Goal: Transaction & Acquisition: Purchase product/service

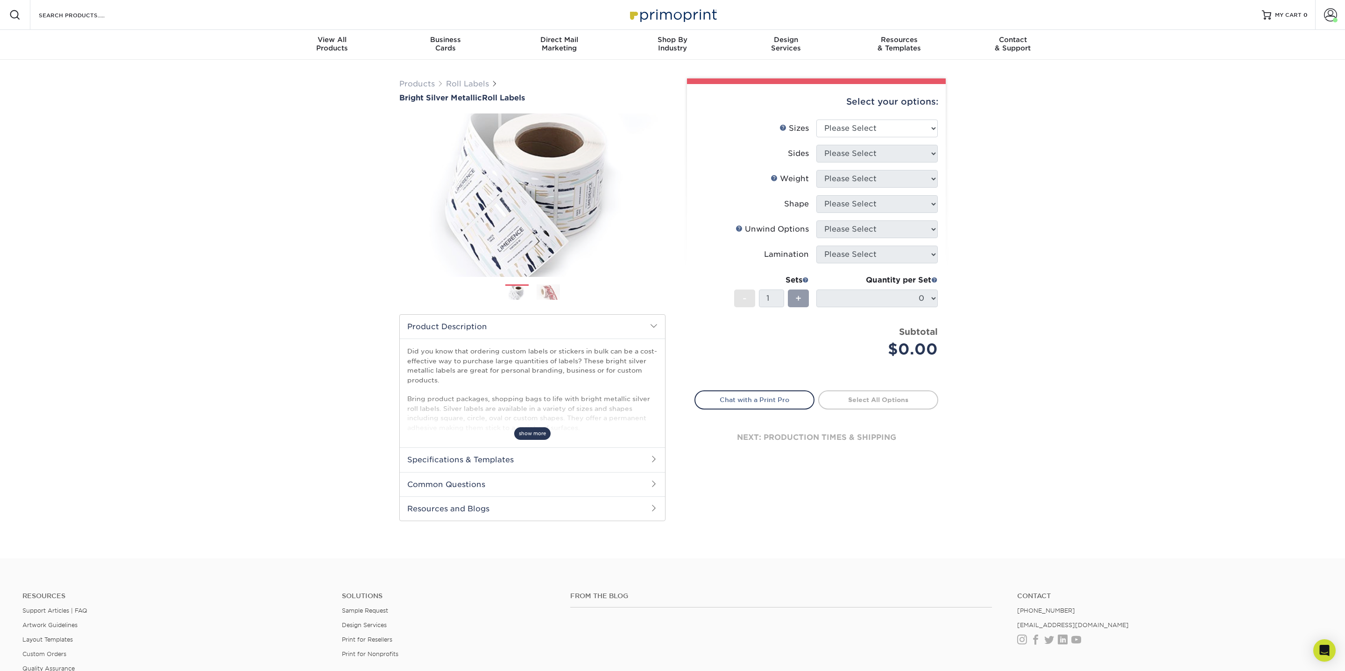
click at [535, 435] on span "show more" at bounding box center [532, 433] width 36 height 13
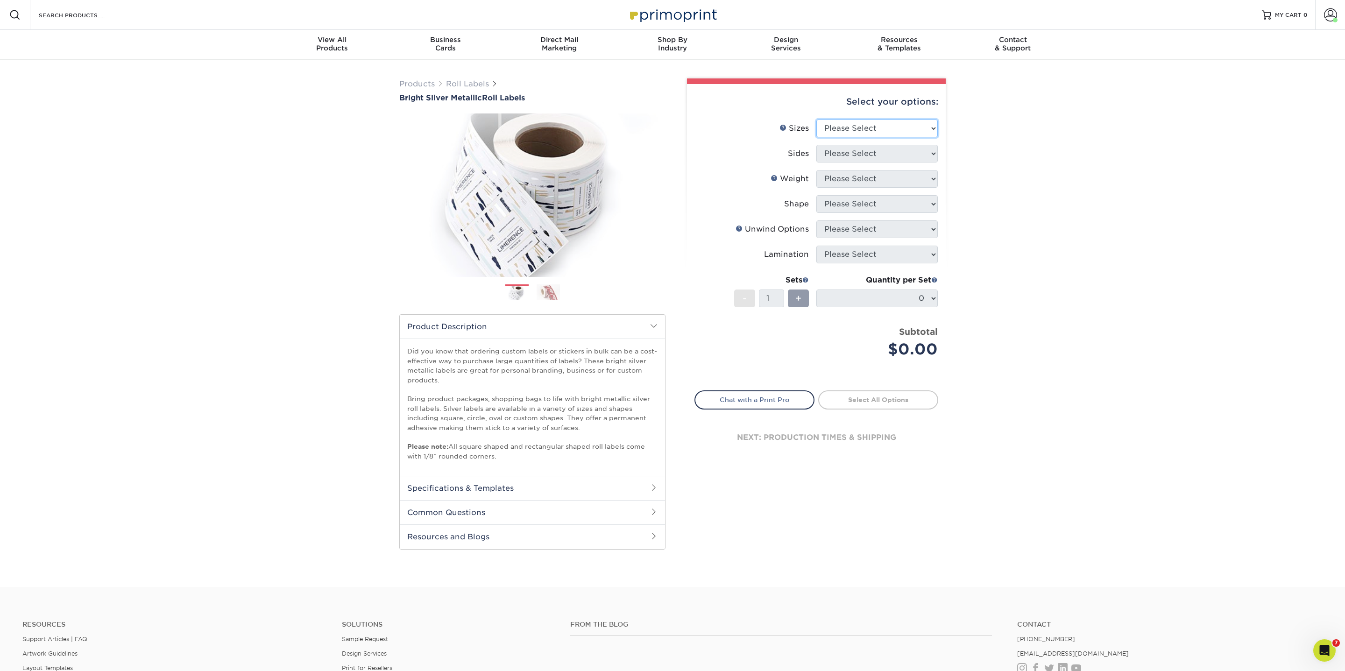
click at [852, 133] on select "Please Select 1" x 1" 1" x 2" 1" x 2.5" 1" x 3" 1.5" x 1.5" 1.5" x 2.5" 1.5" x …" at bounding box center [876, 129] width 121 height 18
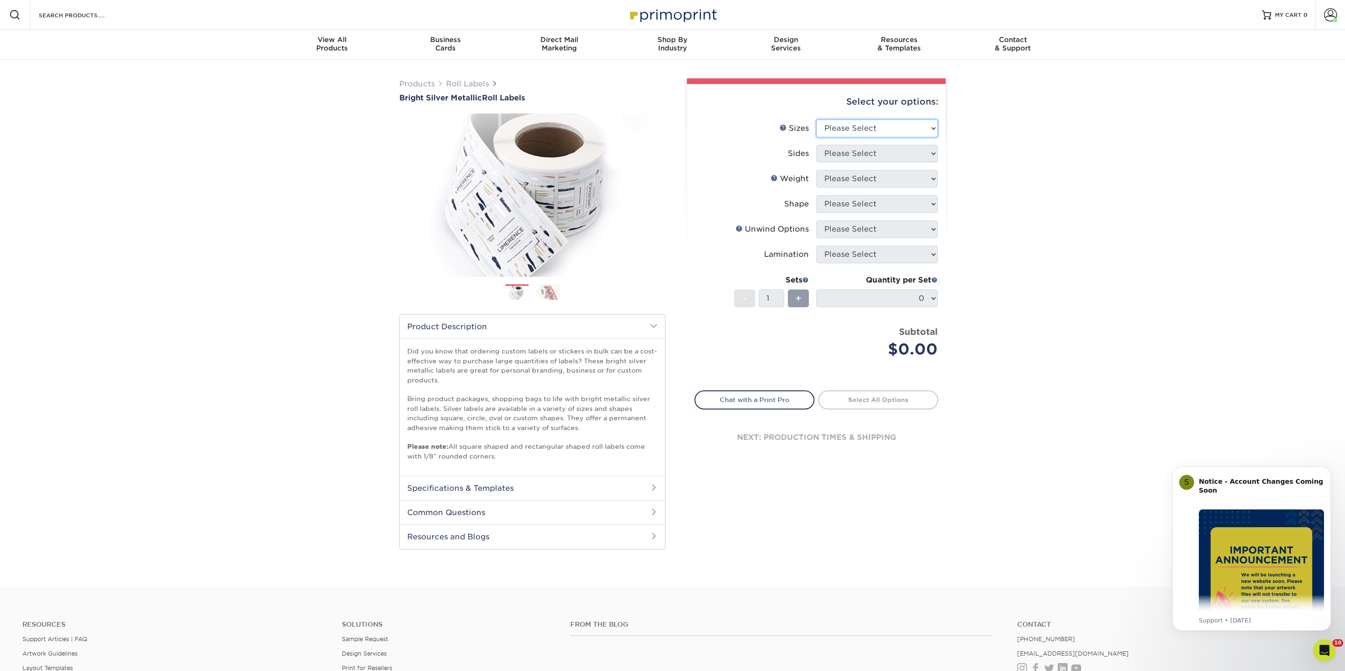
select select "1.00x1.00"
click at [816, 120] on select "Please Select 1" x 1" 1" x 2" 1" x 2.5" 1" x 3" 1.5" x 1.5" 1.5" x 2.5" 1.5" x …" at bounding box center [876, 129] width 121 height 18
click at [840, 148] on select "Please Select Print Front Only Print Front Only - White Mask Front Only" at bounding box center [876, 154] width 121 height 18
select select "32d3c223-f82c-492b-b915-ba065a00862f"
click at [816, 145] on select "Please Select Print Front Only Print Front Only - White Mask Front Only" at bounding box center [876, 154] width 121 height 18
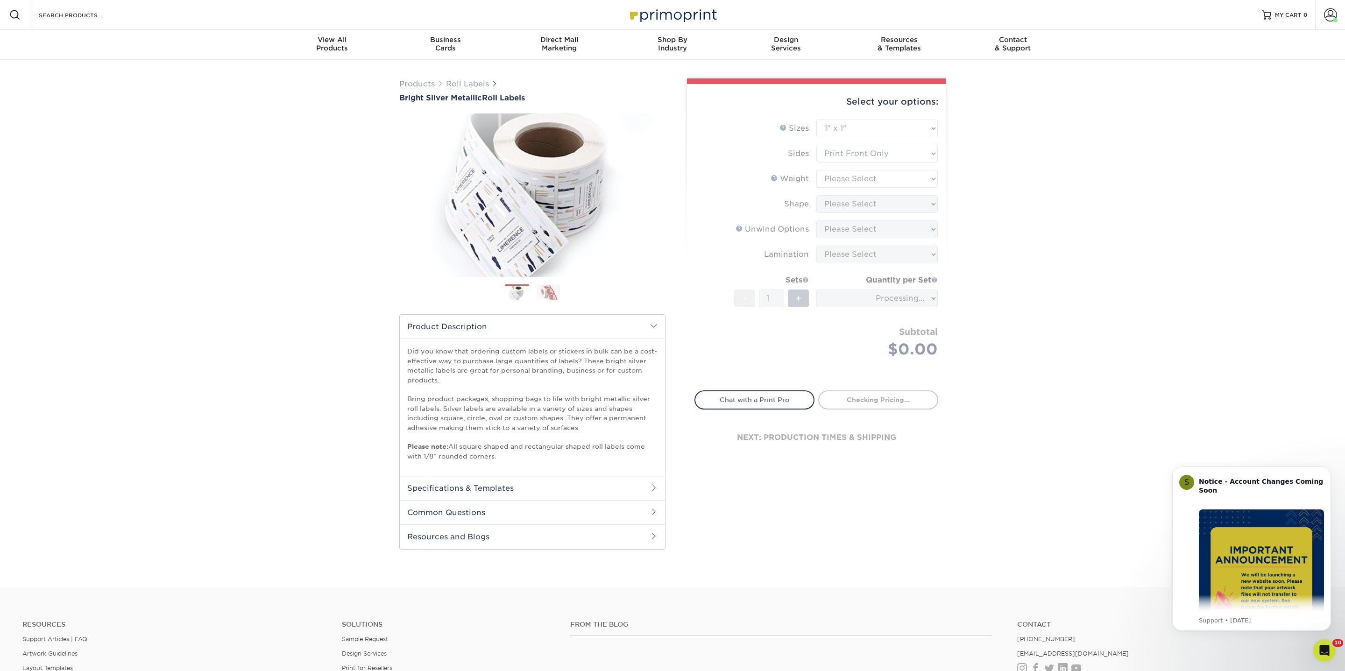
type input "4e55d58b-7b91-43ed-87e1-a9cf42e23020"
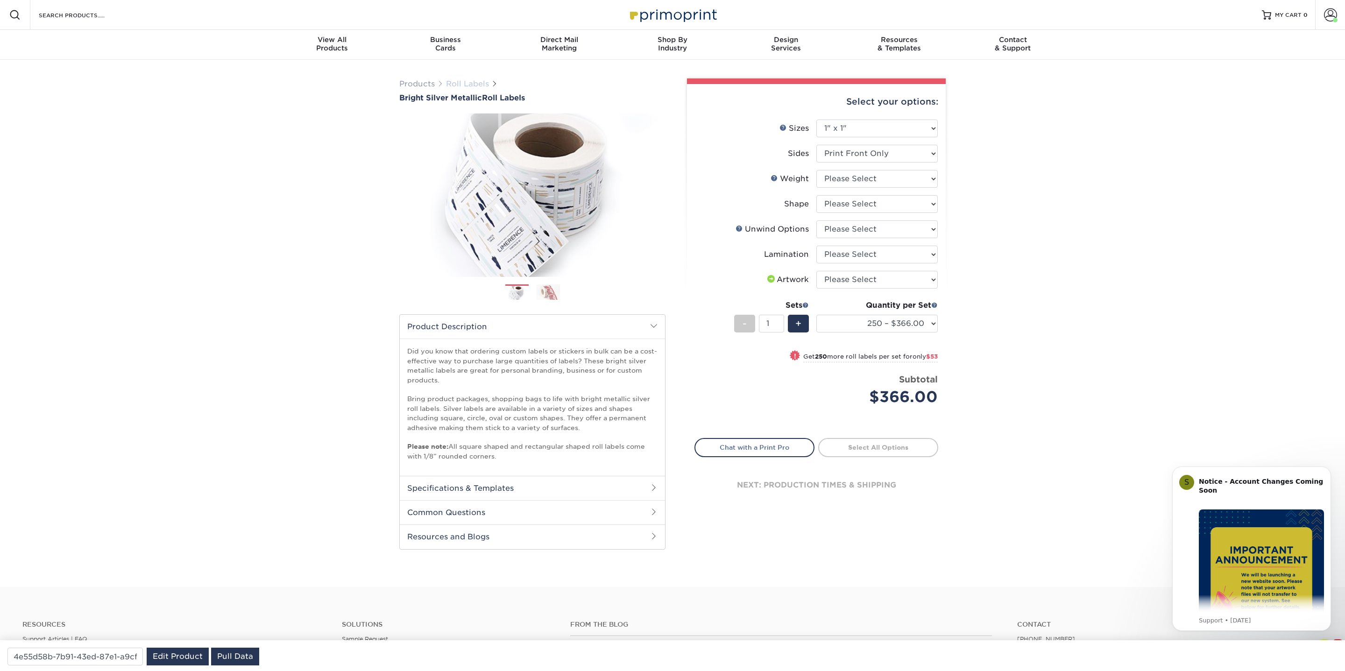
click at [472, 83] on link "Roll Labels" at bounding box center [467, 83] width 43 height 9
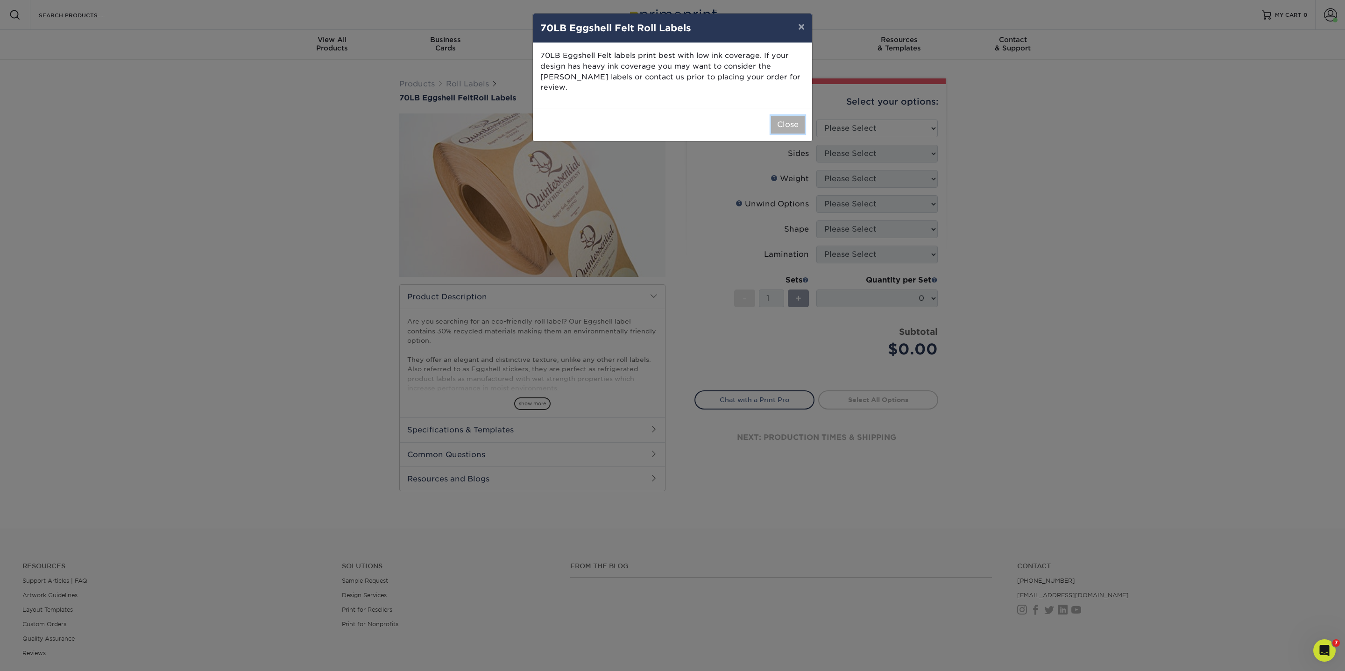
click at [786, 116] on button "Close" at bounding box center [788, 125] width 34 height 18
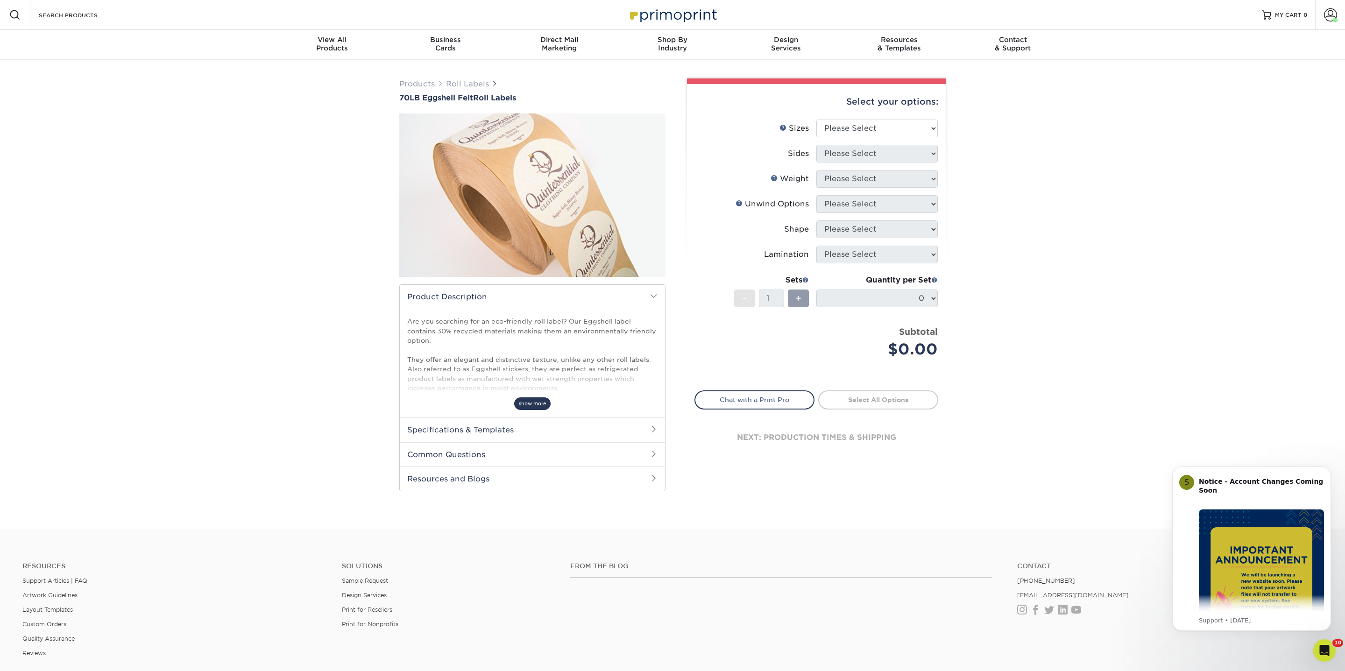
click at [532, 401] on span "show more" at bounding box center [532, 403] width 36 height 13
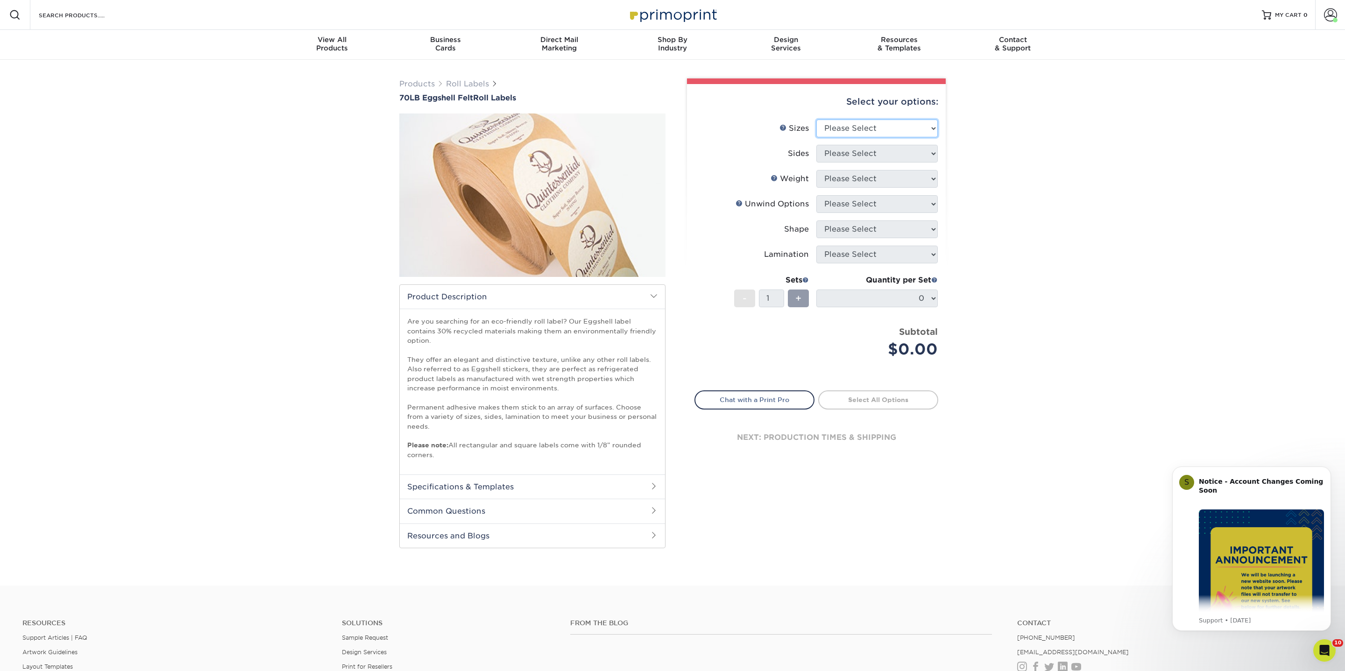
click at [874, 126] on select "Please Select 1" x 1" 1" x 2" 1" x 2.5" 1" x 3" 1.5" x 1.5" 1.5" x 2.5" 1.5" x …" at bounding box center [876, 129] width 121 height 18
select select "2.00x2.00"
click at [816, 120] on select "Please Select 1" x 1" 1" x 2" 1" x 2.5" 1" x 3" 1.5" x 1.5" 1.5" x 2.5" 1.5" x …" at bounding box center [876, 129] width 121 height 18
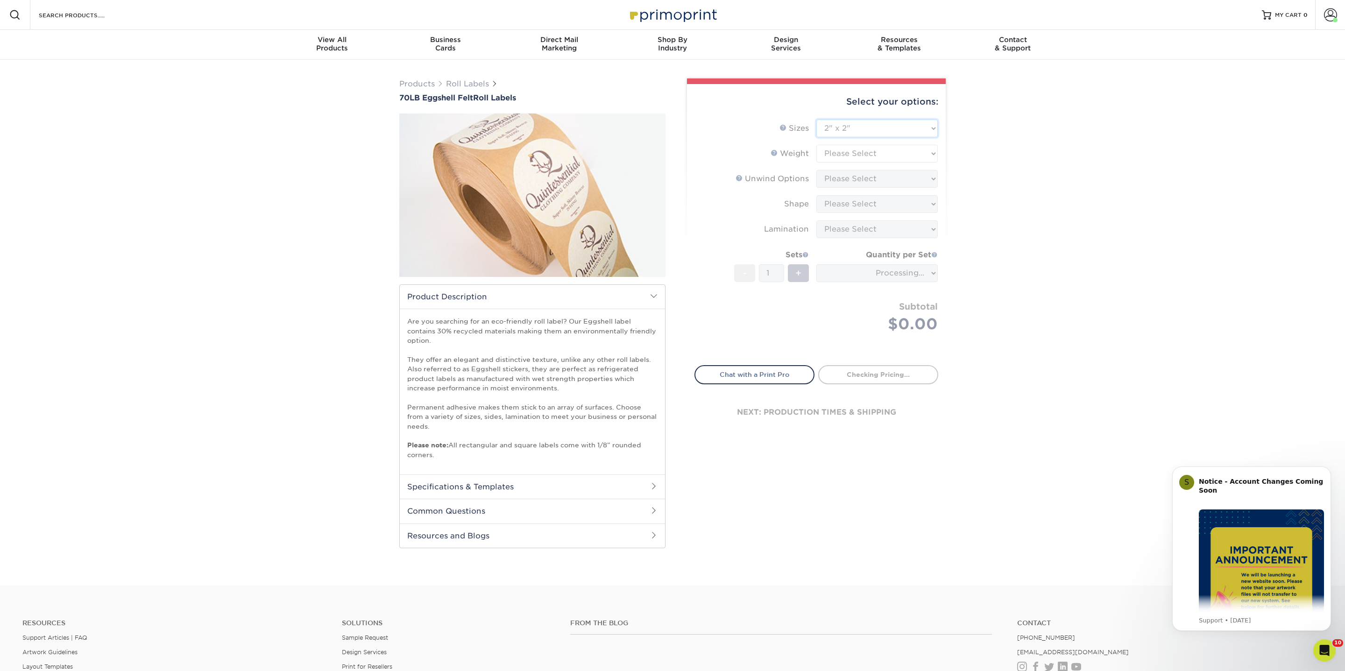
type input "7be3af1e-a140-446a-b4d5-72f0fad303f8"
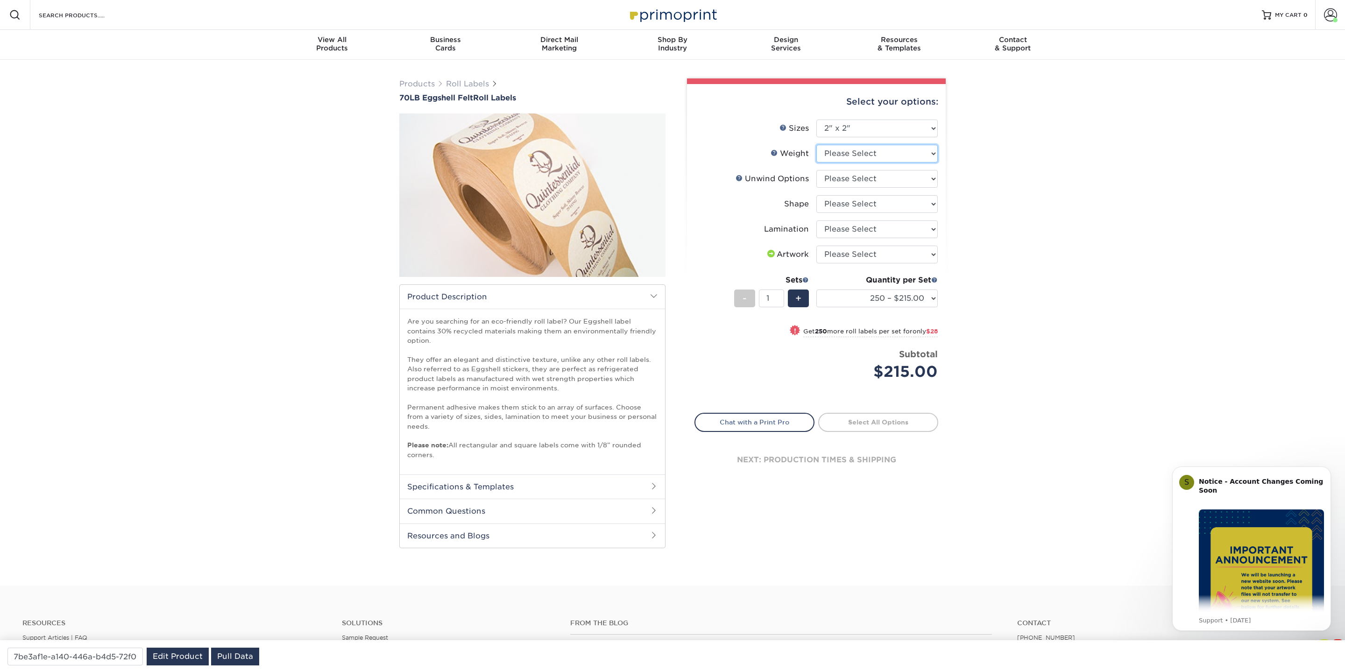
click at [835, 152] on select "Please Select EF" at bounding box center [876, 154] width 121 height 18
select select "EF"
click at [816, 145] on select "Please Select EF" at bounding box center [876, 154] width 121 height 18
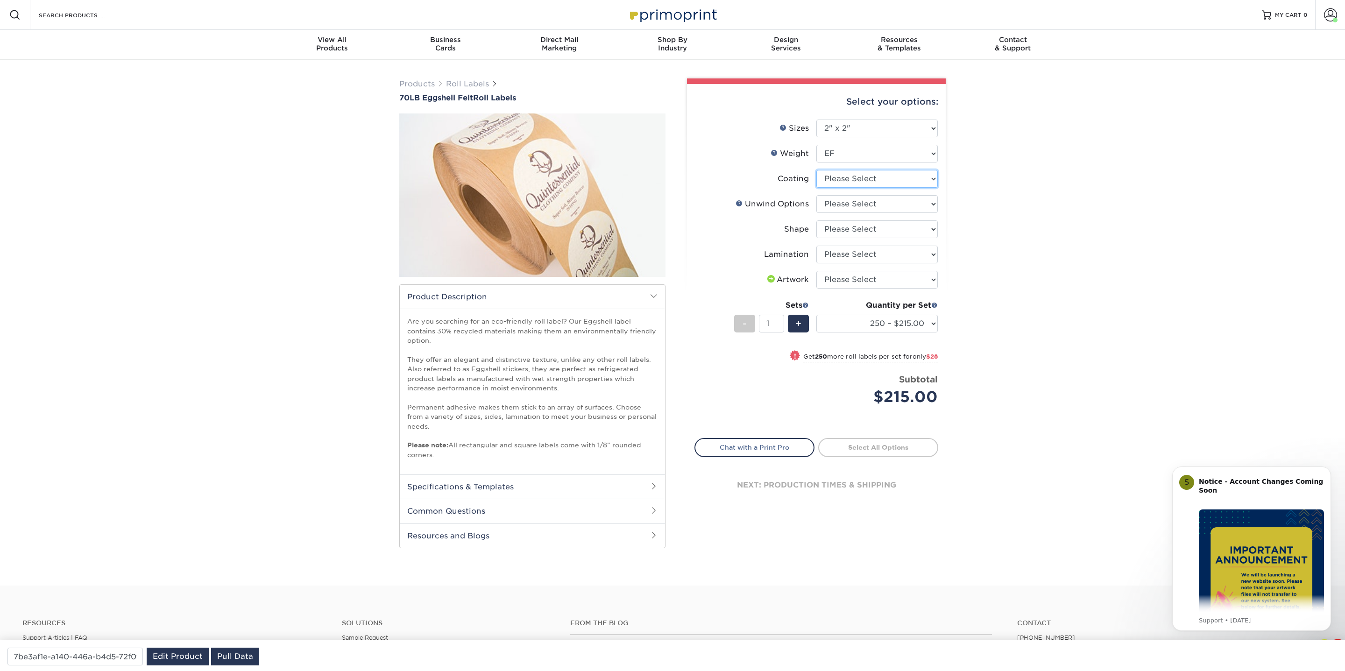
click at [833, 183] on select at bounding box center [876, 179] width 121 height 18
select select "3e7618de-abca-4bda-9f97-8b9129e913d8"
click at [816, 170] on select at bounding box center [876, 179] width 121 height 18
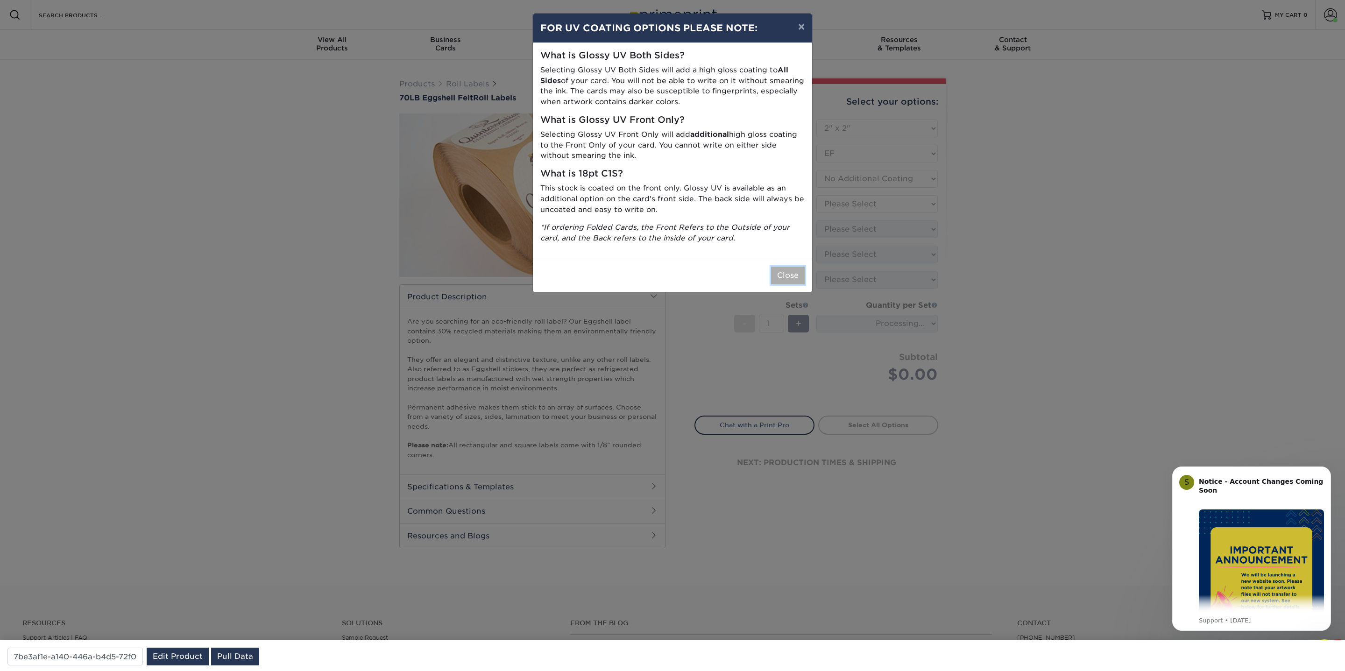
click at [780, 277] on button "Close" at bounding box center [788, 276] width 34 height 18
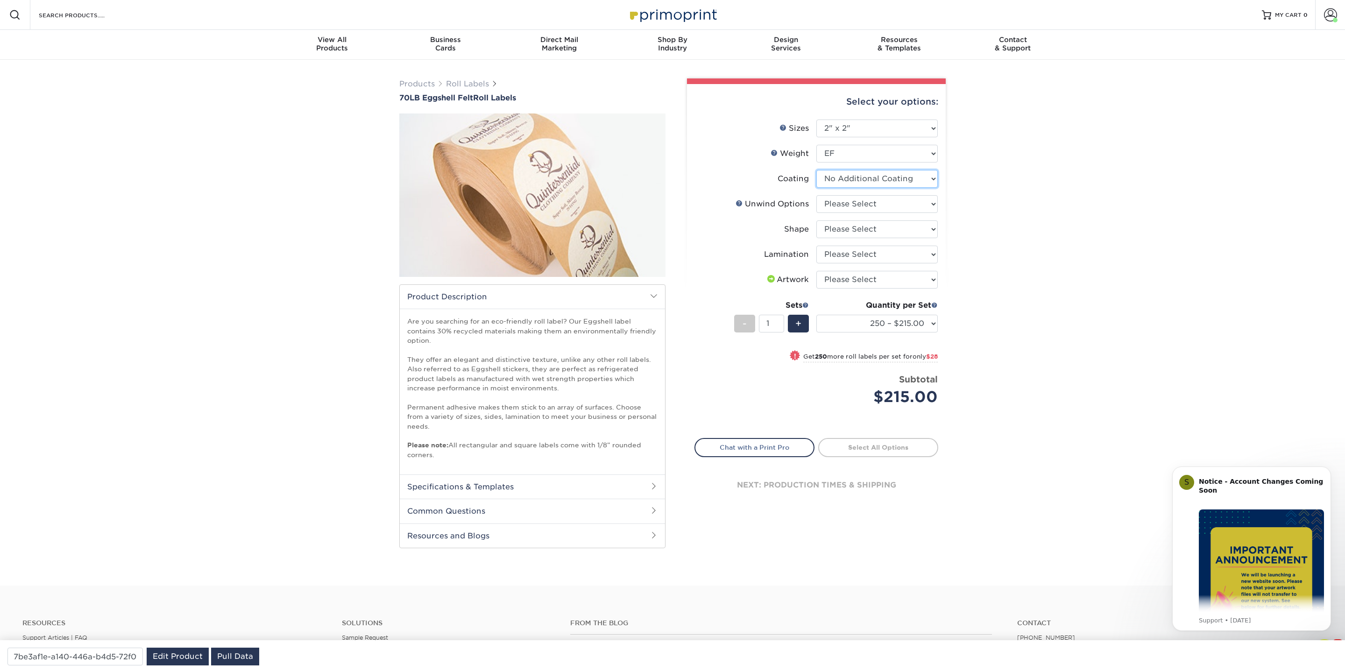
click at [855, 176] on select at bounding box center [876, 179] width 121 height 18
click at [816, 170] on select at bounding box center [876, 179] width 121 height 18
click at [844, 204] on select "Please Select Not Important Off Top (Direction #1) Off Bottom (Direction #2) Of…" at bounding box center [876, 204] width 121 height 18
select select "d16c2772-aac7-41d6-a124-047cd7375882"
click at [816, 195] on select "Please Select Not Important Off Top (Direction #1) Off Bottom (Direction #2) Of…" at bounding box center [876, 204] width 121 height 18
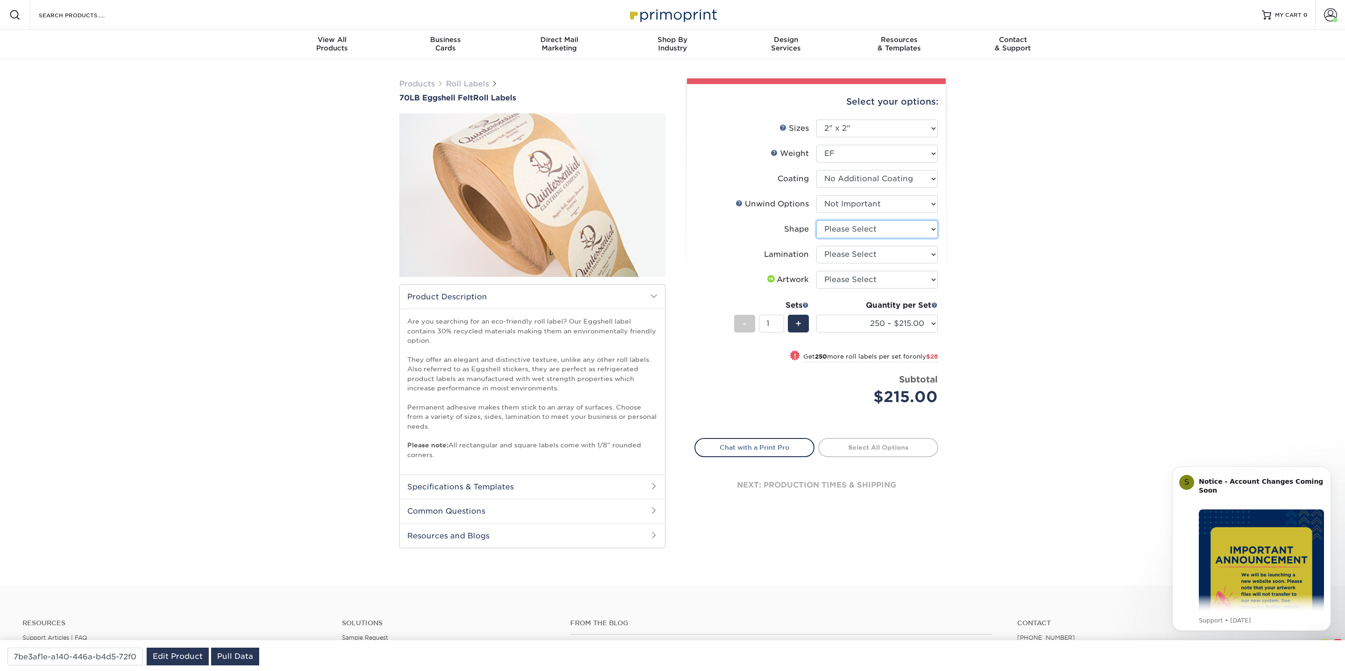
click at [836, 234] on select "Please Select Circle Square Custom" at bounding box center [876, 229] width 121 height 18
select select "6a4bfab9-463a-4bf8-bd79-c91922877206"
click at [816, 220] on select "Please Select Circle Square Custom" at bounding box center [876, 229] width 121 height 18
click at [835, 257] on select "Please Select No Lamination" at bounding box center [876, 255] width 121 height 18
select select "eff8cfea-abf7-4cab-a64a-391be13b3076"
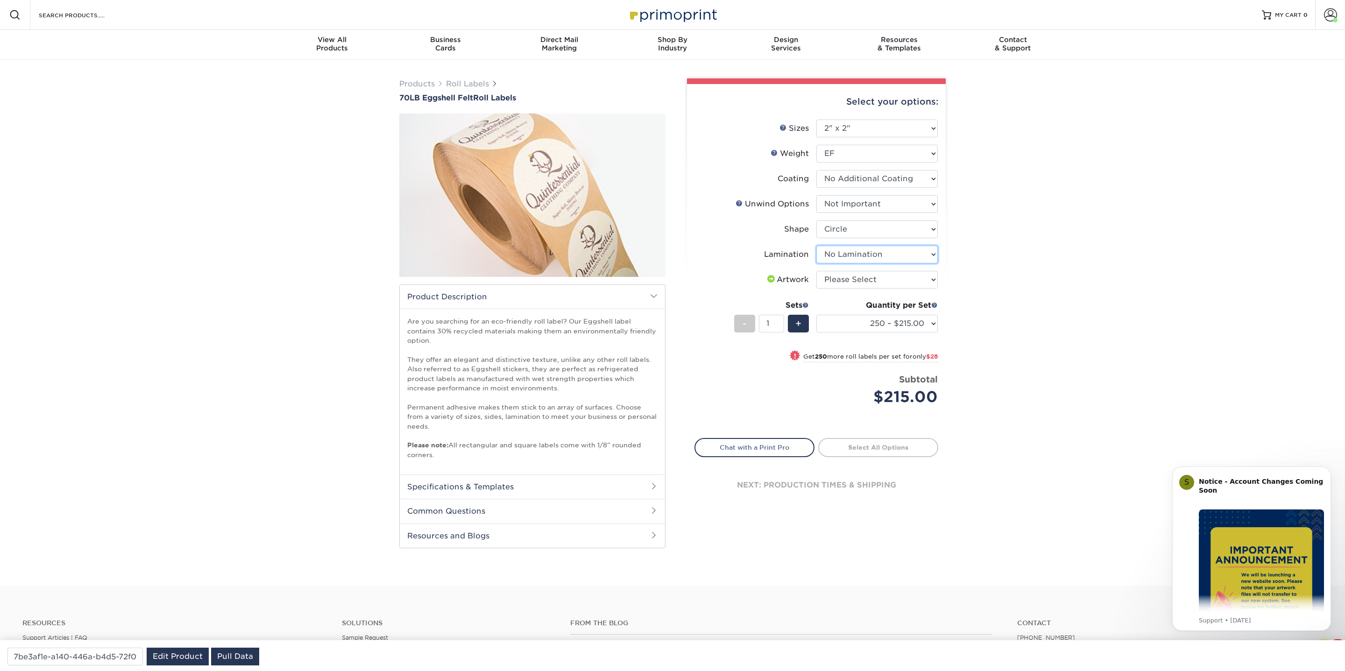
click at [816, 246] on select "Please Select No Lamination" at bounding box center [876, 255] width 121 height 18
click at [855, 280] on select "Please Select I will upload files I need a design - $50" at bounding box center [876, 280] width 121 height 18
select select "upload"
click at [816, 271] on select "Please Select I will upload files I need a design - $50" at bounding box center [876, 280] width 121 height 18
click at [495, 375] on p "Are you searching for an eco-friendly roll label? Our Eggshell label contains 3…" at bounding box center [532, 388] width 250 height 143
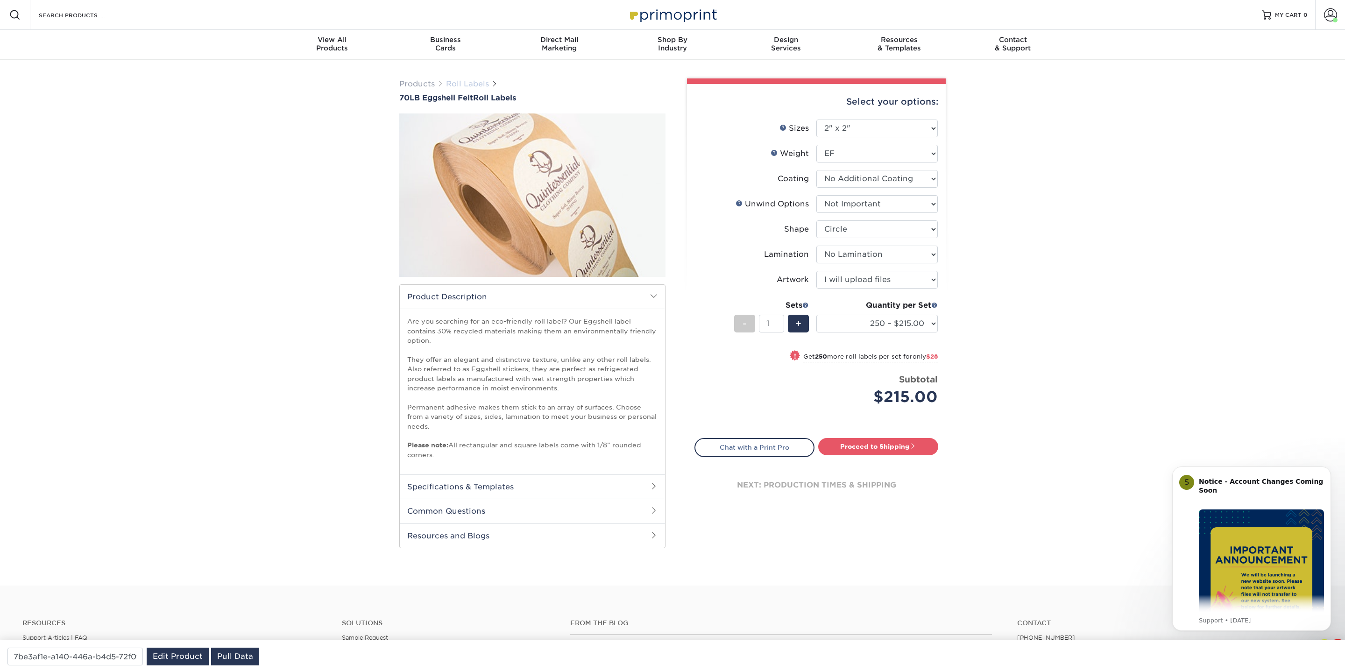
click at [466, 82] on link "Roll Labels" at bounding box center [467, 83] width 43 height 9
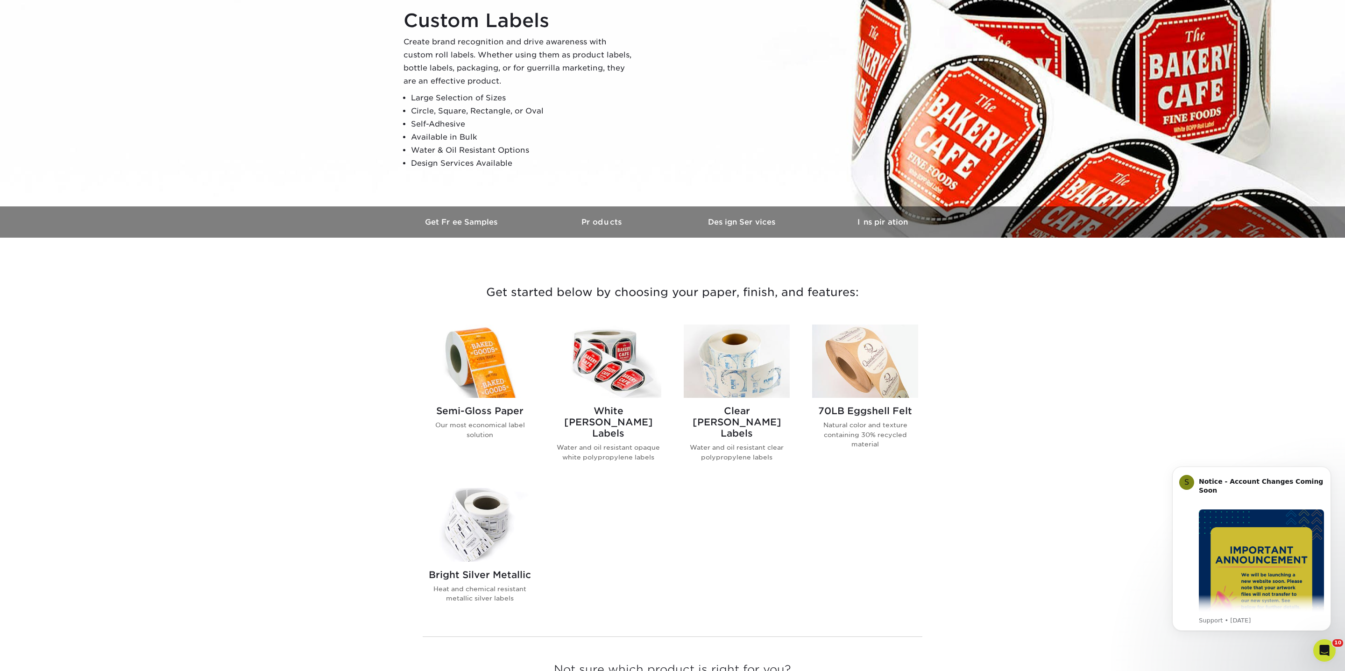
scroll to position [99, 0]
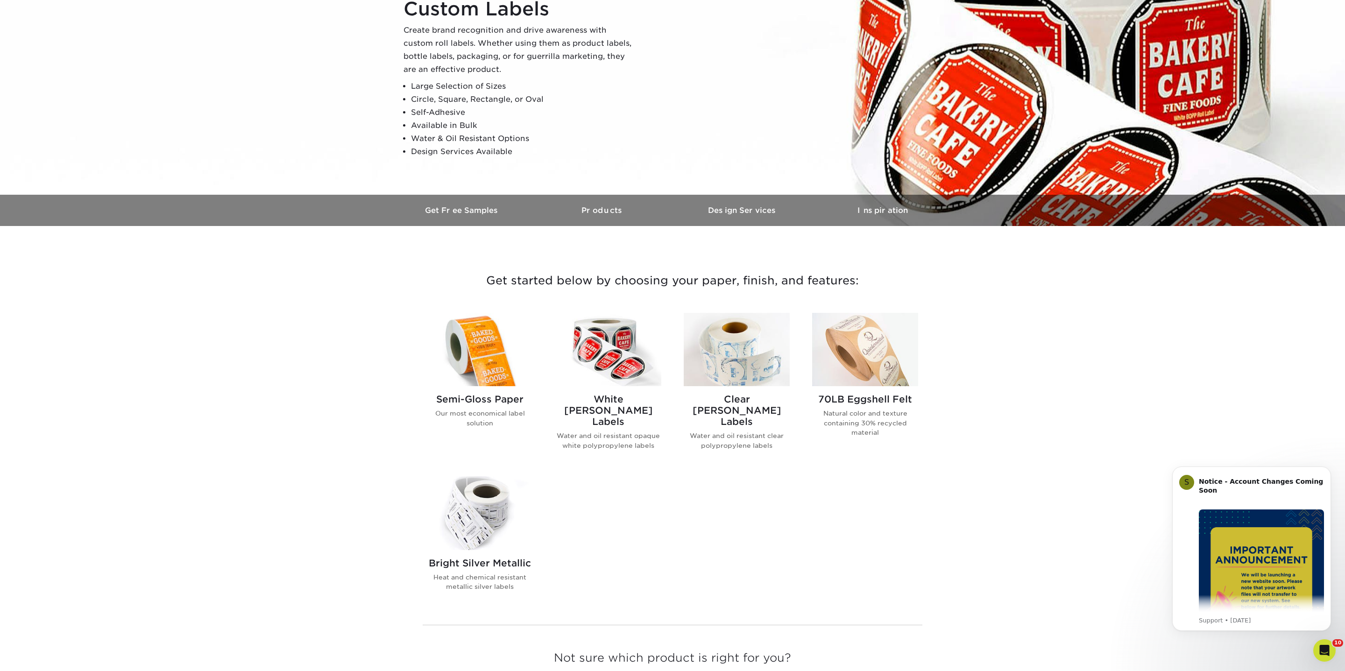
drag, startPoint x: 661, startPoint y: 421, endPoint x: 639, endPoint y: 2, distance: 419.4
drag, startPoint x: 881, startPoint y: 436, endPoint x: 755, endPoint y: 20, distance: 434.2
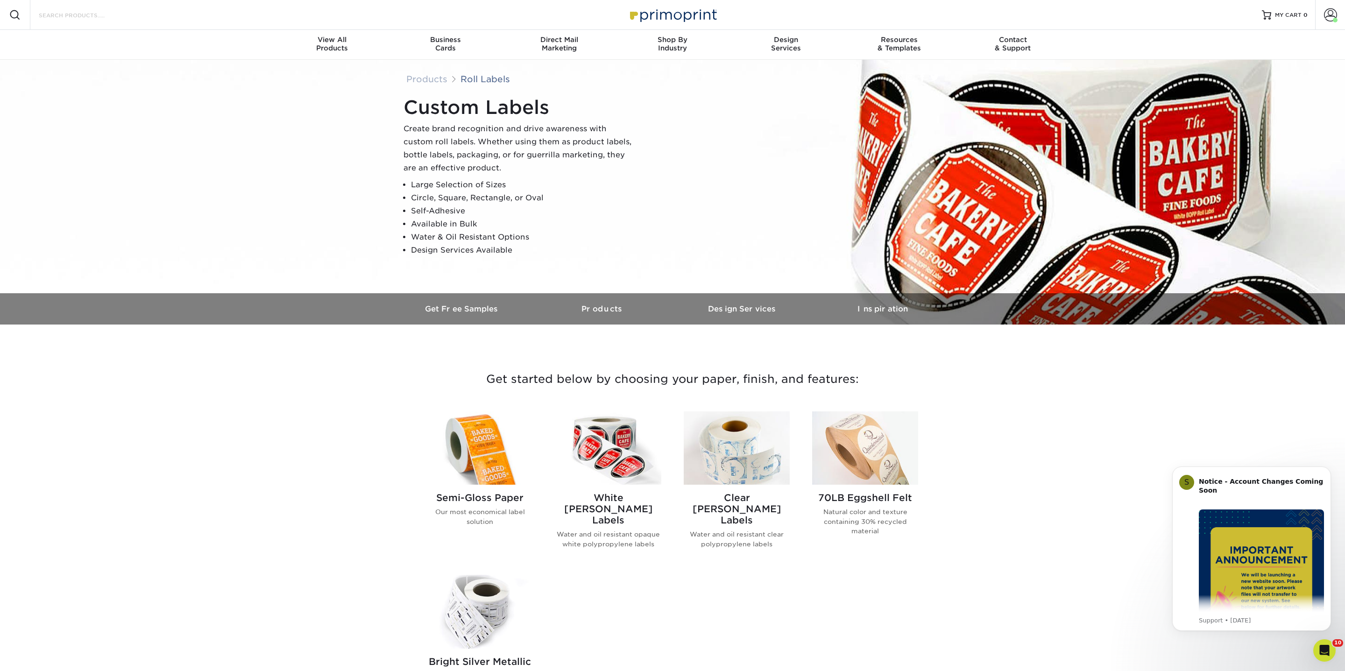
click at [80, 15] on input "Search Products" at bounding box center [83, 14] width 91 height 11
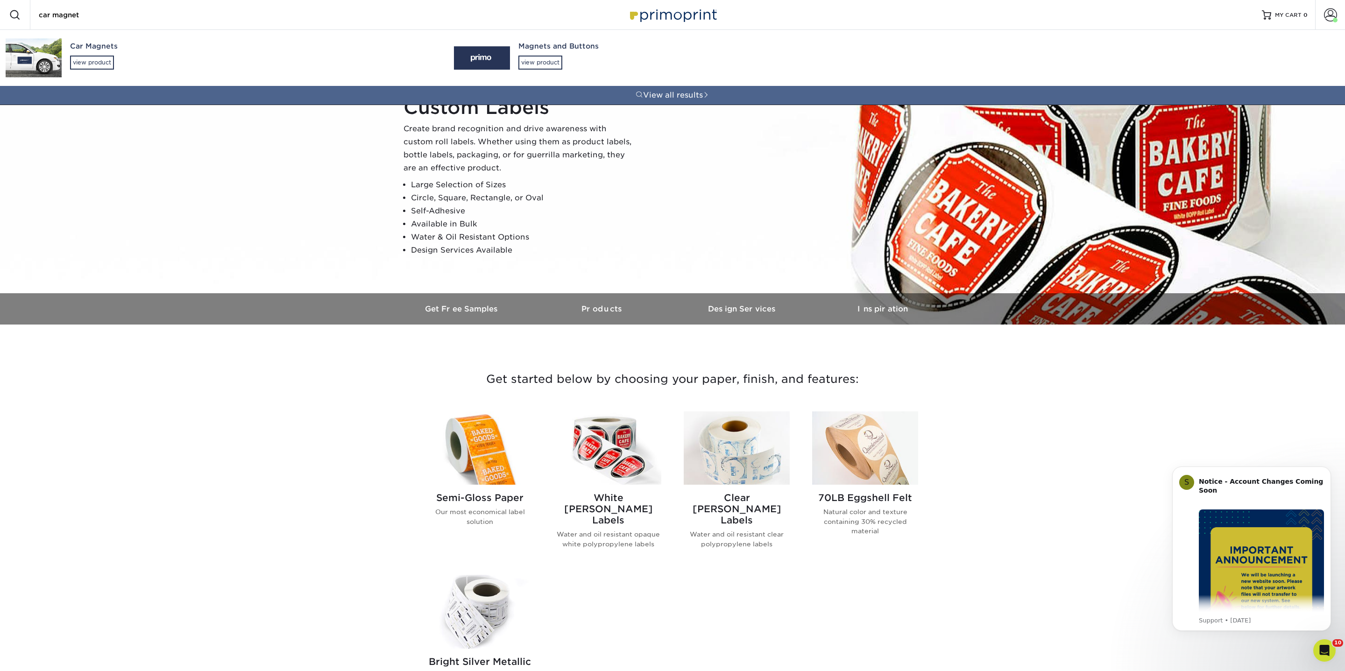
type input "car magnet"
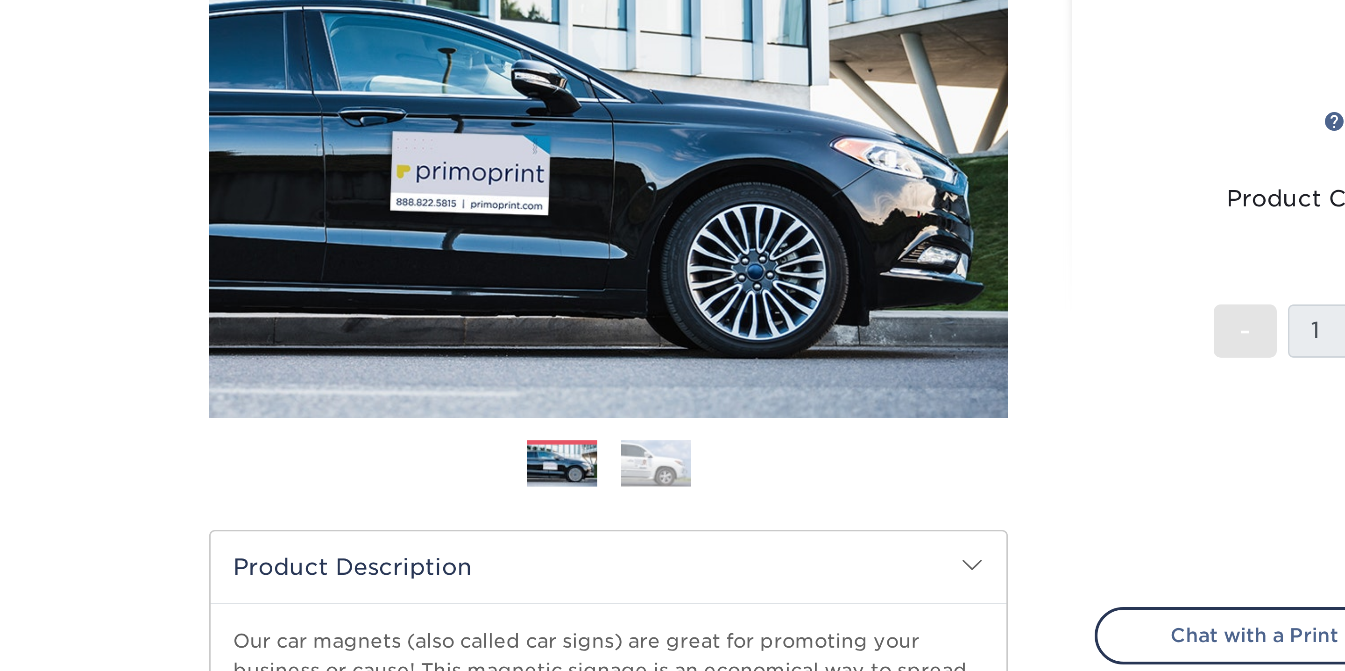
click at [544, 297] on img at bounding box center [548, 292] width 23 height 16
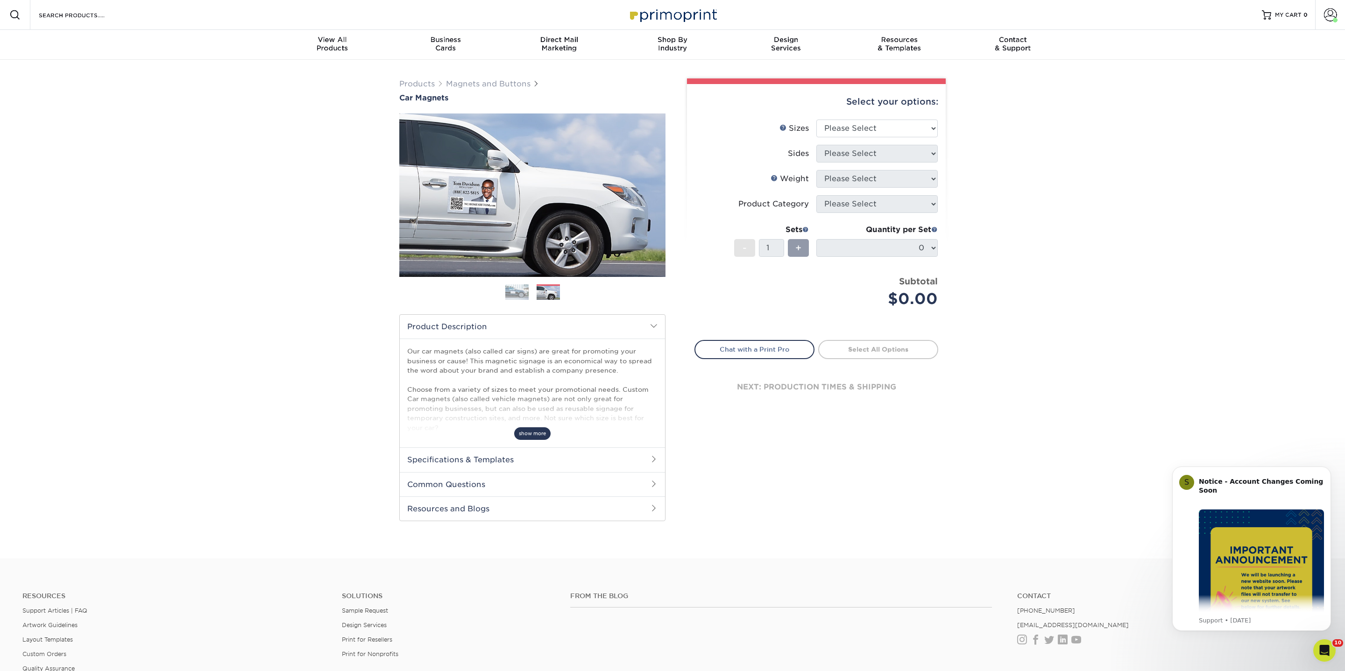
click at [531, 430] on span "show more" at bounding box center [532, 433] width 36 height 13
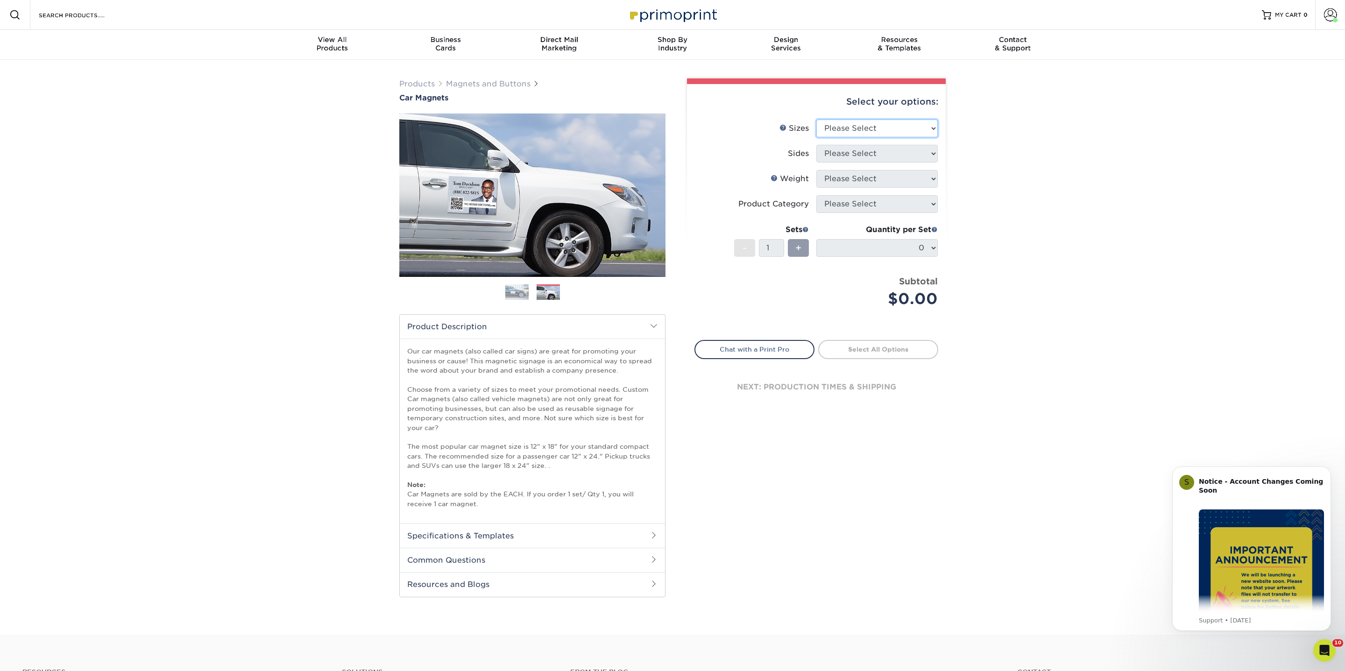
click at [908, 125] on select "Please Select 9" x 12" 9" x 18" 12" x 18" 12" x 24" 18" x 18" 18" x 24" 18" x 3…" at bounding box center [876, 129] width 121 height 18
click at [469, 81] on link "Magnets and Buttons" at bounding box center [488, 83] width 85 height 9
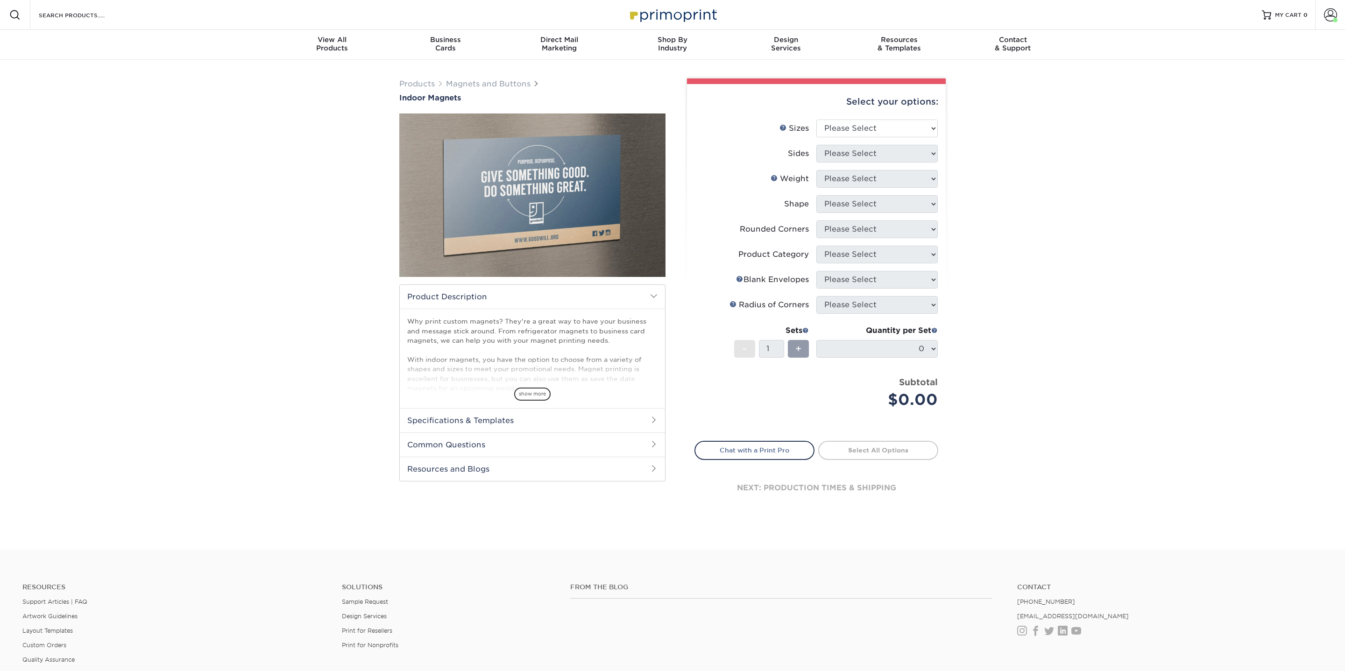
click at [651, 191] on img at bounding box center [532, 195] width 266 height 184
